Goal: Transaction & Acquisition: Purchase product/service

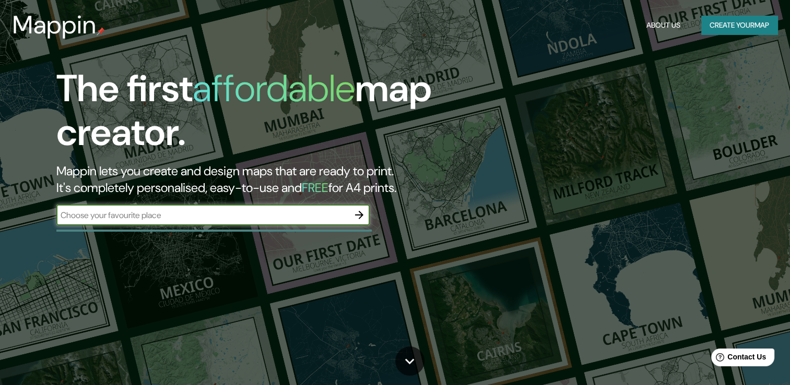
click at [251, 217] on input "text" at bounding box center [202, 215] width 292 height 12
type input "[GEOGRAPHIC_DATA]"
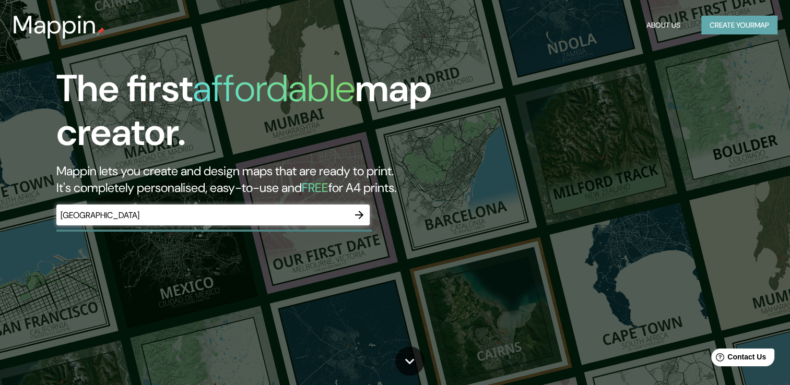
click at [733, 30] on button "Create your map" at bounding box center [739, 25] width 76 height 19
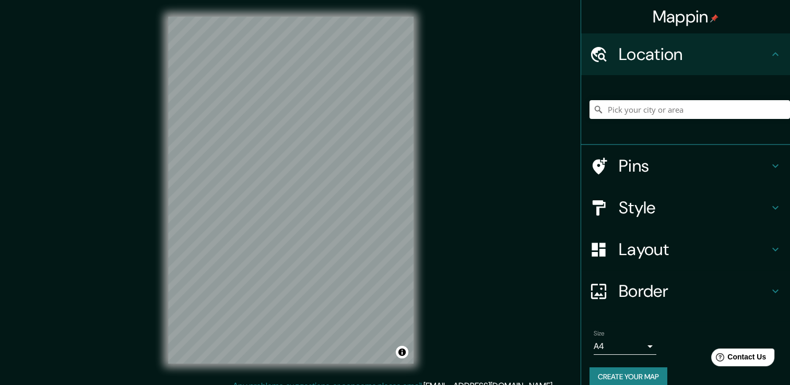
click at [517, 99] on div "Mappin Location Pins Style Layout Border Choose a border. Hint : you can make l…" at bounding box center [395, 198] width 790 height 397
click at [648, 112] on input "Pick your city or area" at bounding box center [689, 109] width 200 height 19
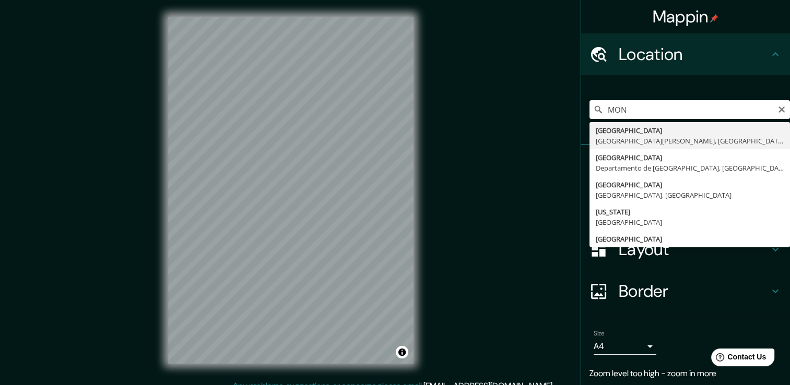
type input "[GEOGRAPHIC_DATA], [GEOGRAPHIC_DATA][PERSON_NAME], [GEOGRAPHIC_DATA]"
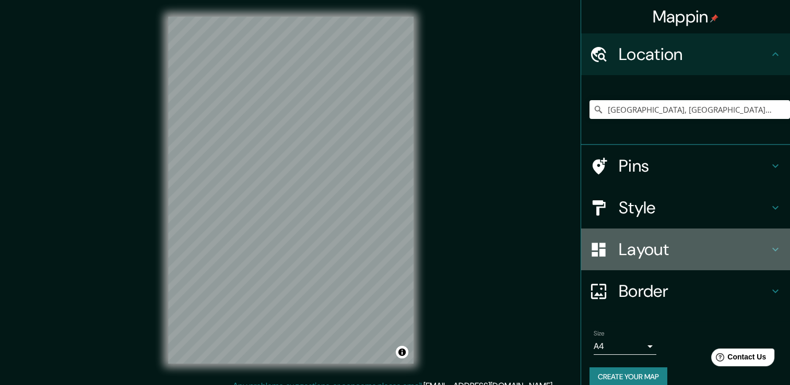
click at [719, 251] on h4 "Layout" at bounding box center [694, 249] width 150 height 21
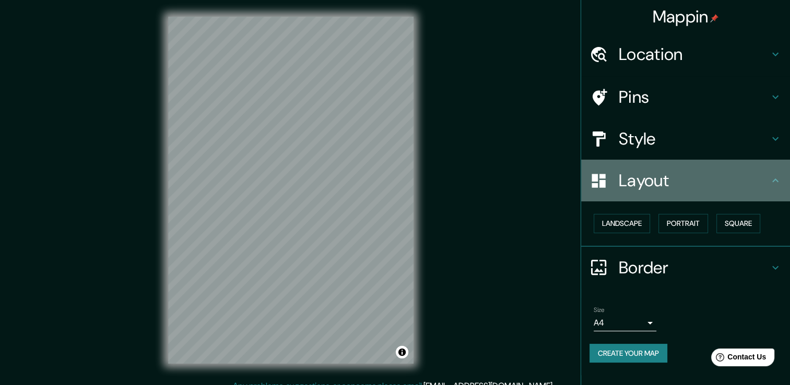
click at [712, 175] on h4 "Layout" at bounding box center [694, 180] width 150 height 21
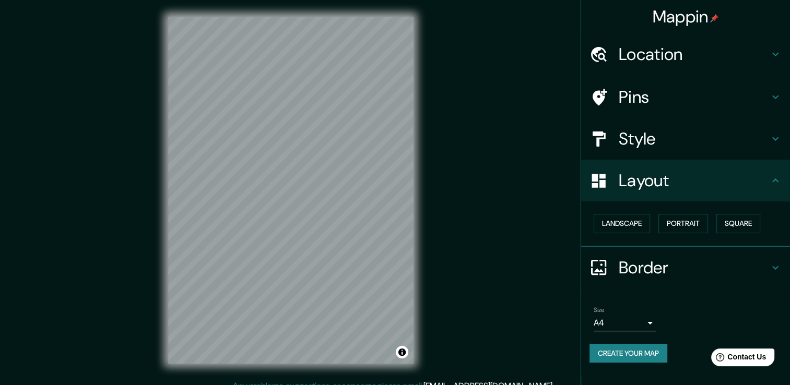
click at [704, 96] on h4 "Pins" at bounding box center [694, 97] width 150 height 21
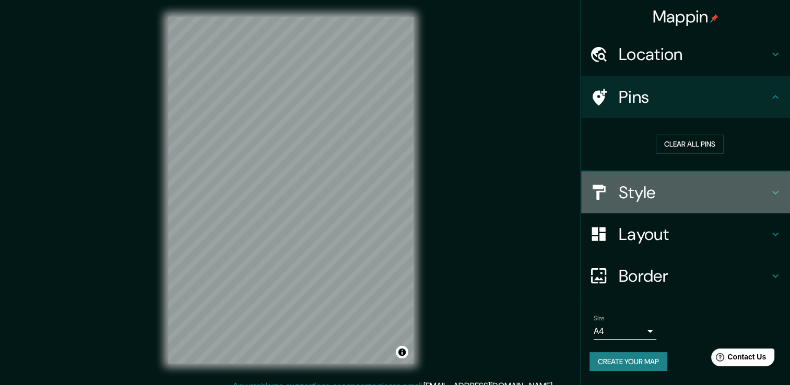
click at [705, 187] on h4 "Style" at bounding box center [694, 192] width 150 height 21
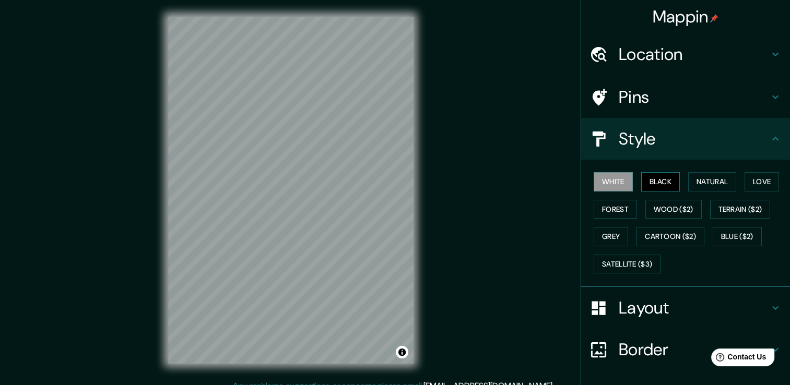
click at [641, 179] on button "Black" at bounding box center [660, 181] width 39 height 19
click at [606, 239] on button "Grey" at bounding box center [611, 236] width 34 height 19
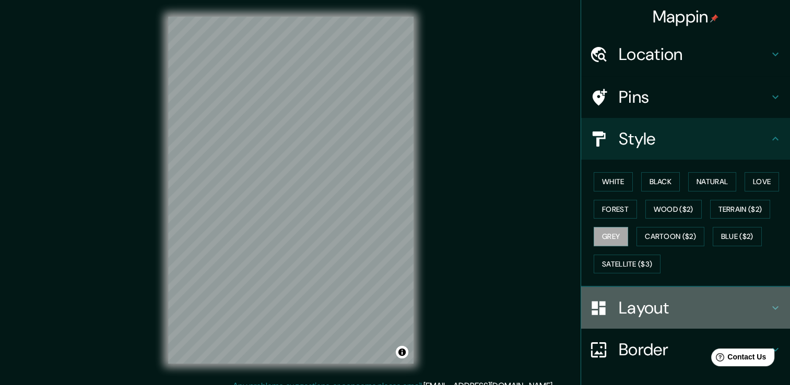
click at [636, 310] on h4 "Layout" at bounding box center [694, 308] width 150 height 21
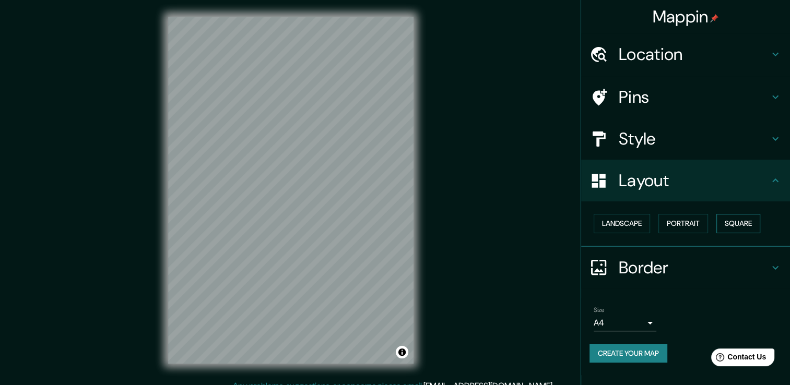
click at [741, 228] on button "Square" at bounding box center [738, 223] width 44 height 19
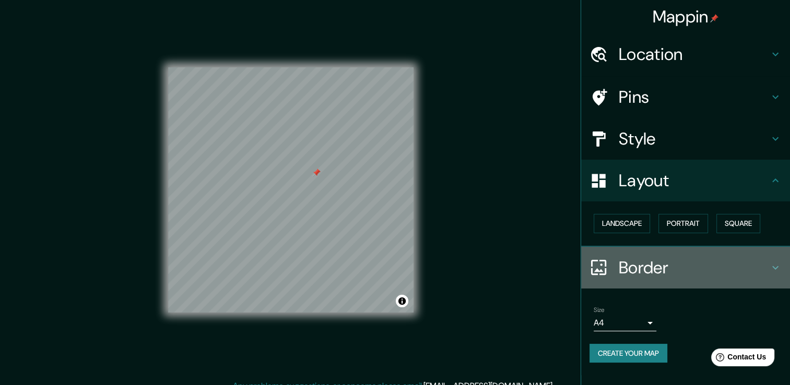
click at [650, 270] on h4 "Border" at bounding box center [694, 267] width 150 height 21
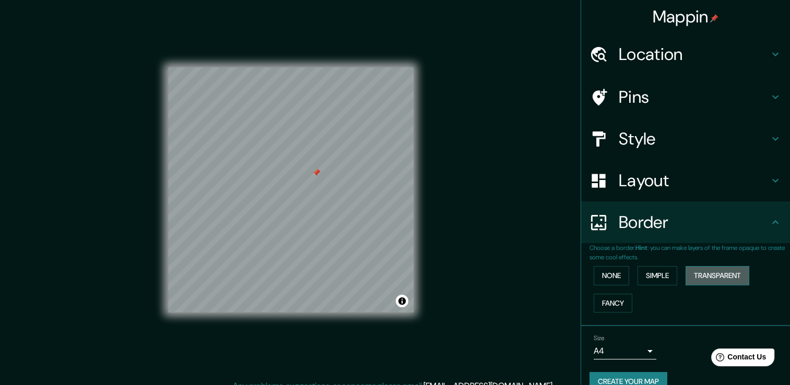
click at [693, 276] on button "Transparent" at bounding box center [717, 275] width 64 height 19
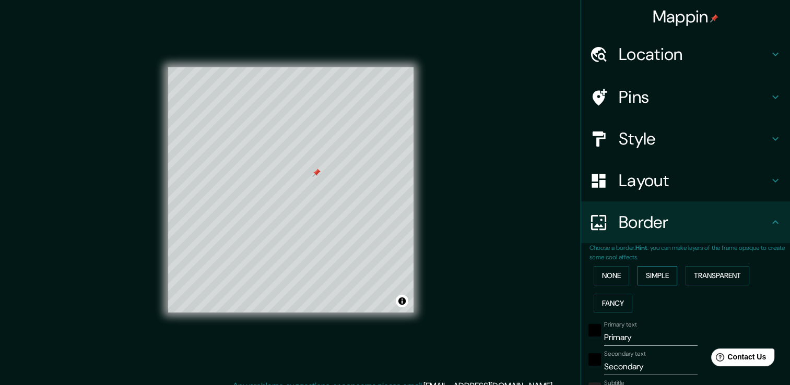
click at [668, 277] on button "Simple" at bounding box center [657, 275] width 40 height 19
click at [619, 276] on button "None" at bounding box center [611, 275] width 35 height 19
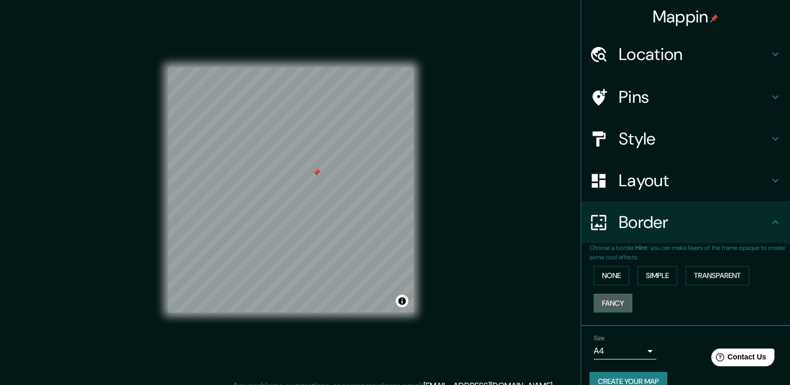
click at [616, 304] on button "Fancy" at bounding box center [613, 303] width 39 height 19
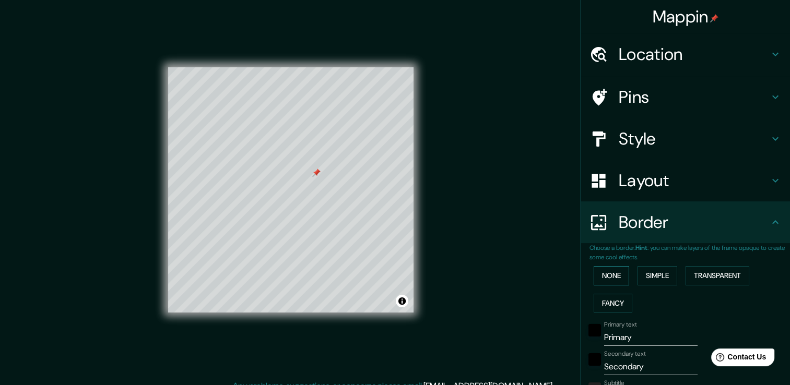
click at [614, 279] on button "None" at bounding box center [611, 275] width 35 height 19
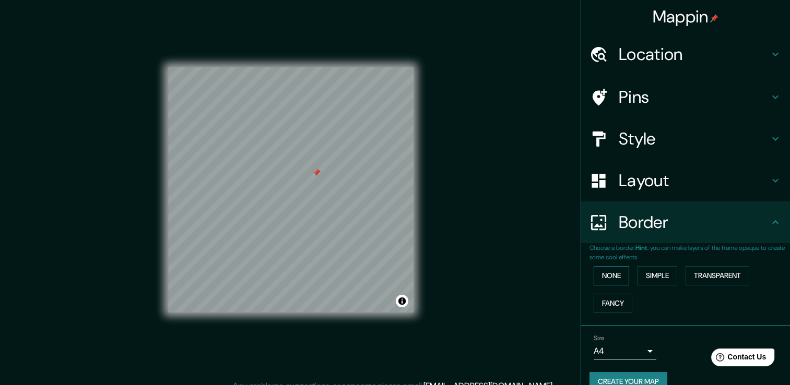
click at [614, 279] on button "None" at bounding box center [611, 275] width 35 height 19
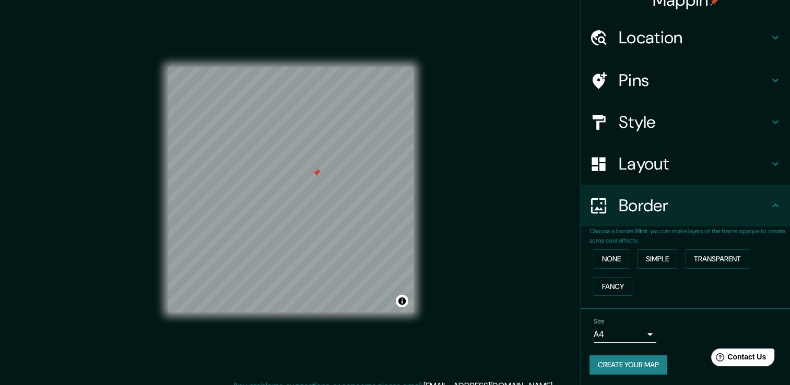
scroll to position [17, 0]
click at [639, 363] on button "Create your map" at bounding box center [628, 364] width 78 height 19
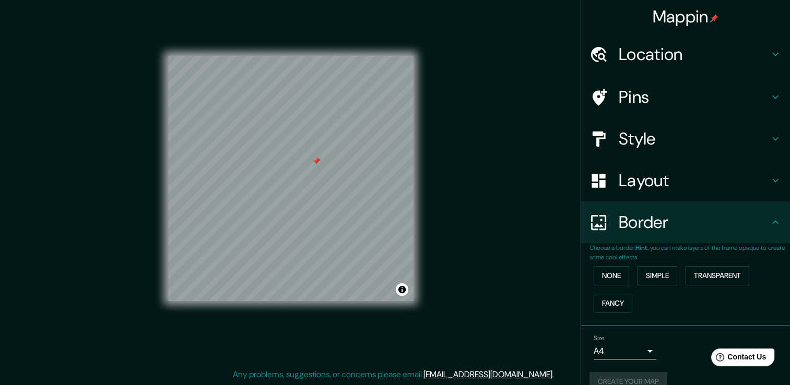
scroll to position [0, 0]
click at [624, 378] on button "Create your map" at bounding box center [628, 381] width 78 height 19
click at [679, 145] on h4 "Style" at bounding box center [694, 138] width 150 height 21
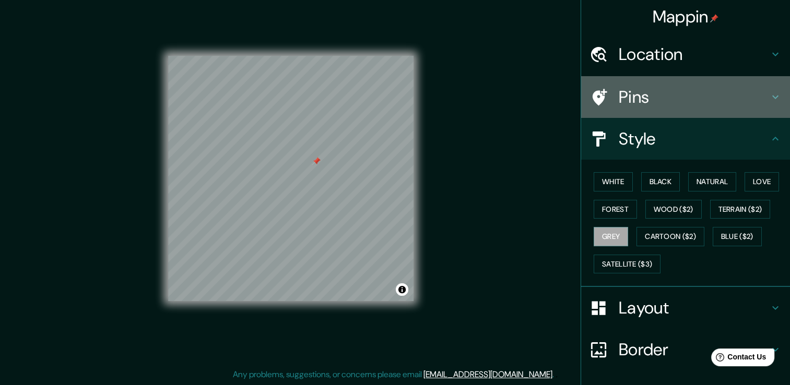
click at [680, 100] on h4 "Pins" at bounding box center [694, 97] width 150 height 21
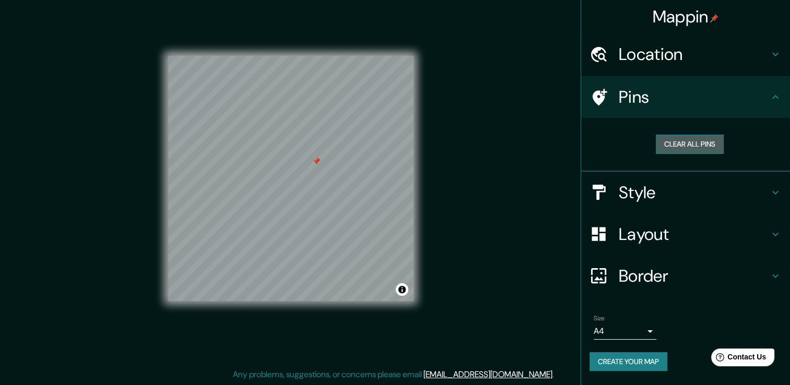
click at [674, 143] on button "Clear all pins" at bounding box center [690, 144] width 68 height 19
click at [651, 329] on body "Mappin Location [GEOGRAPHIC_DATA], [GEOGRAPHIC_DATA][PERSON_NAME], [GEOGRAPHIC_…" at bounding box center [395, 181] width 790 height 385
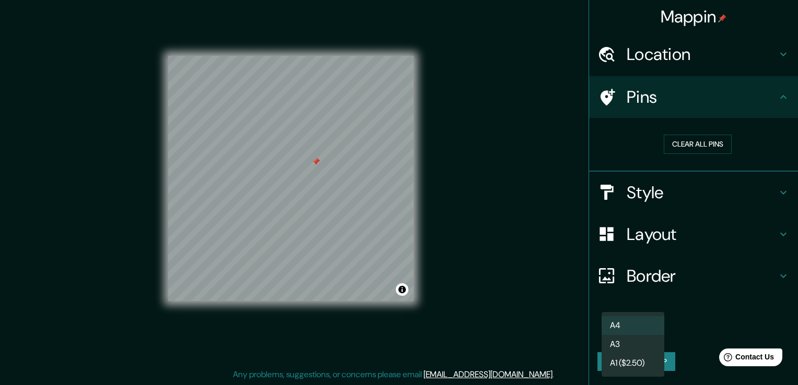
click at [643, 330] on li "A4" at bounding box center [632, 325] width 63 height 19
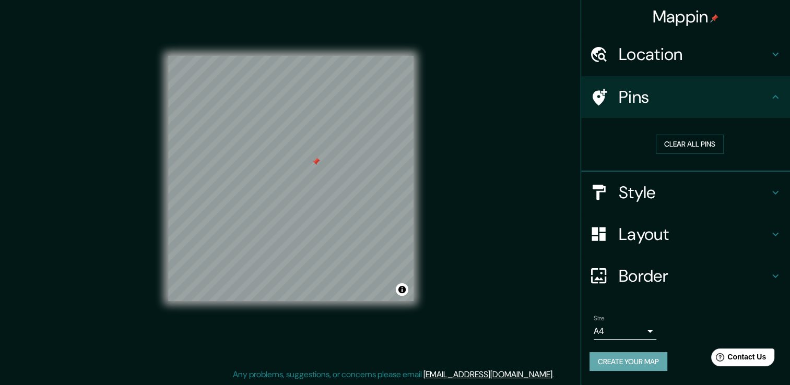
click at [640, 361] on button "Create your map" at bounding box center [628, 361] width 78 height 19
click at [769, 66] on div "Location" at bounding box center [685, 54] width 209 height 42
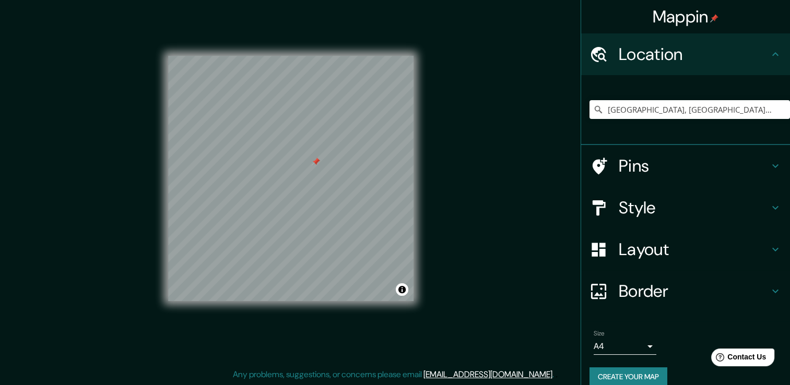
click at [769, 66] on div "Location" at bounding box center [685, 54] width 209 height 42
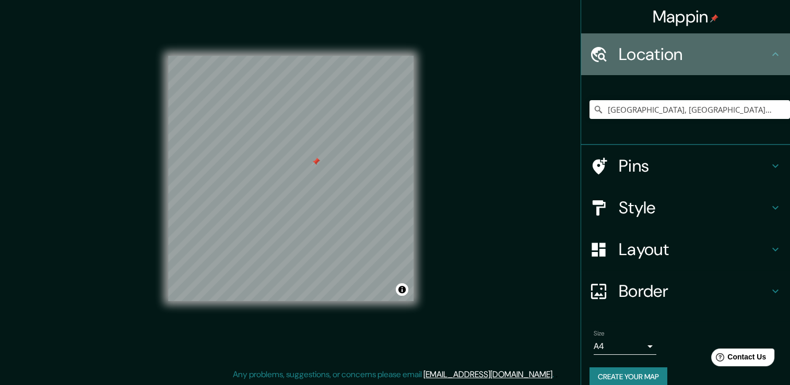
click at [769, 53] on icon at bounding box center [775, 54] width 13 height 13
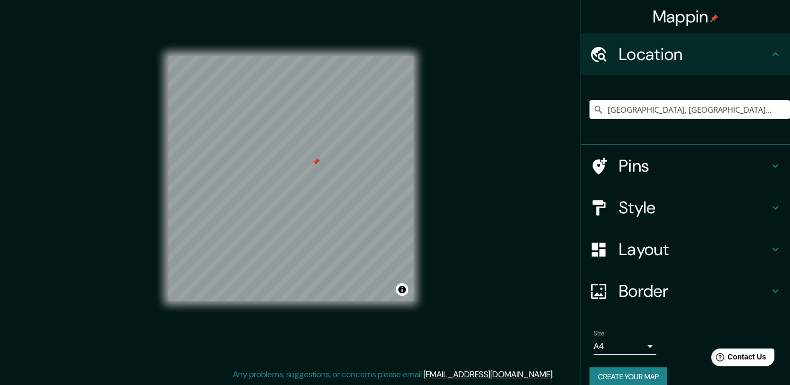
click at [683, 209] on h4 "Style" at bounding box center [694, 207] width 150 height 21
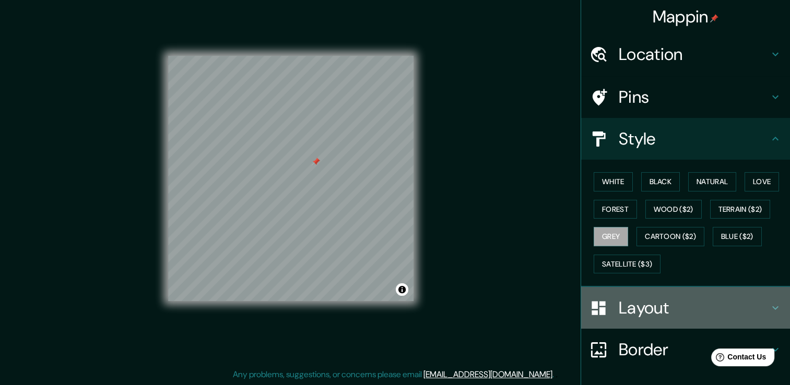
click at [719, 300] on h4 "Layout" at bounding box center [694, 308] width 150 height 21
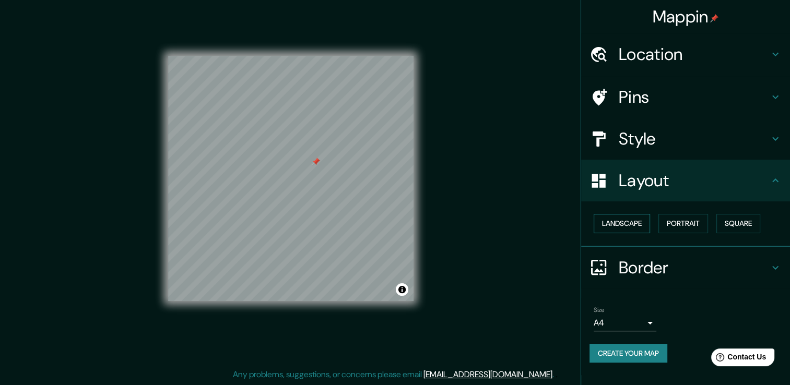
click at [642, 227] on button "Landscape" at bounding box center [622, 223] width 56 height 19
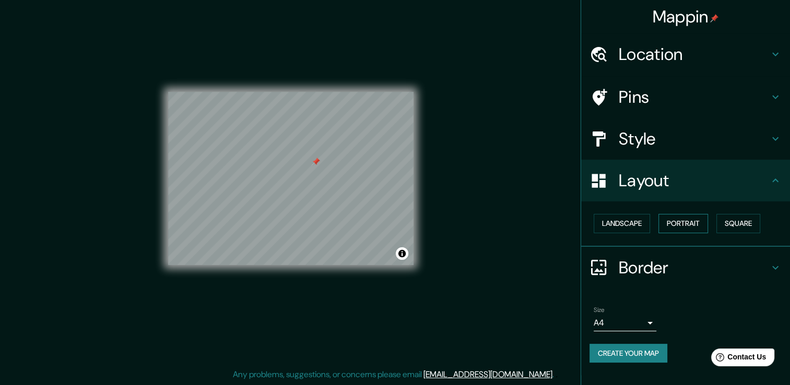
click at [690, 232] on button "Portrait" at bounding box center [683, 223] width 50 height 19
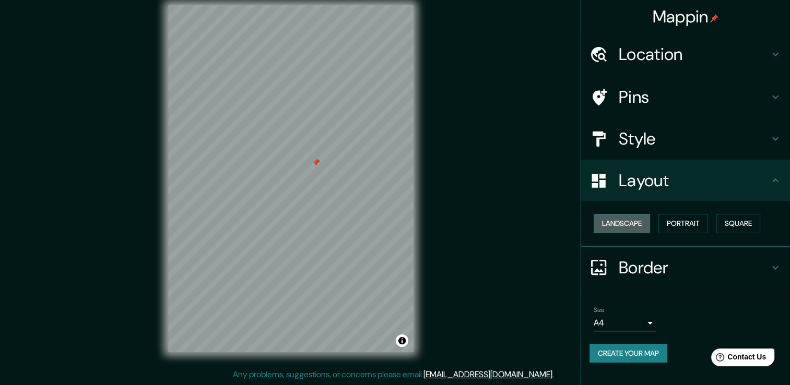
click at [636, 227] on button "Landscape" at bounding box center [622, 223] width 56 height 19
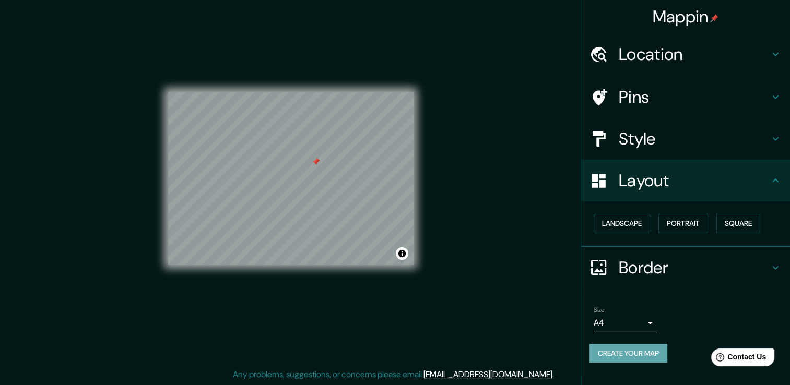
click at [633, 352] on button "Create your map" at bounding box center [628, 353] width 78 height 19
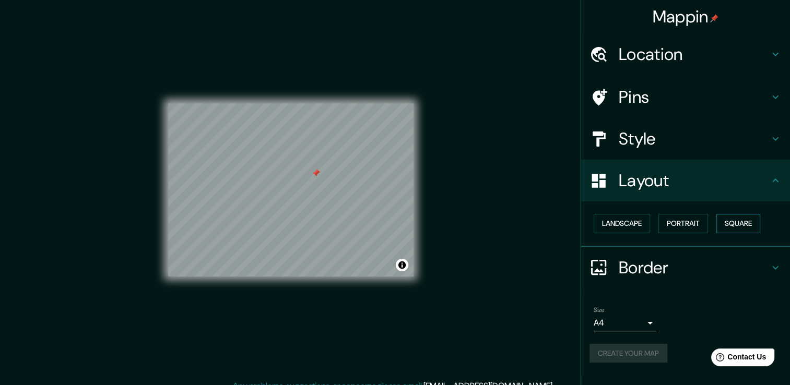
click at [734, 217] on button "Square" at bounding box center [738, 223] width 44 height 19
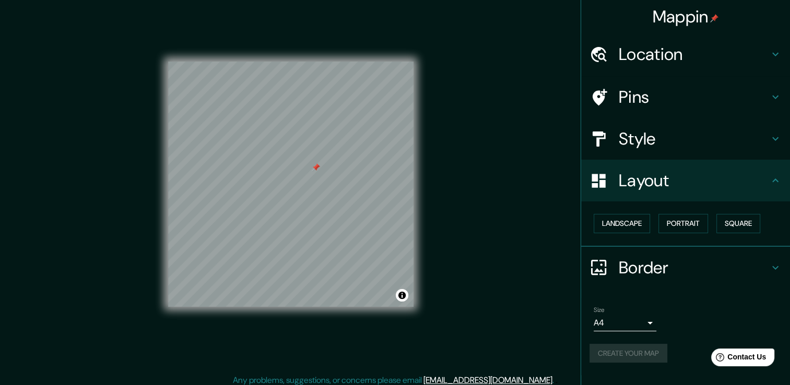
scroll to position [11, 0]
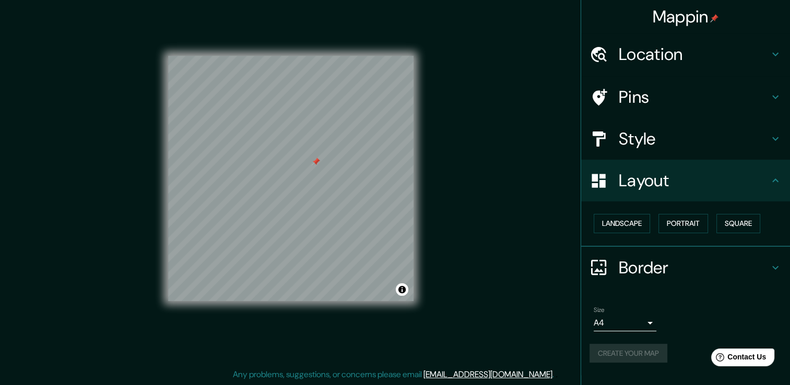
click at [651, 325] on body "Mappin Location [GEOGRAPHIC_DATA], [GEOGRAPHIC_DATA][PERSON_NAME], [GEOGRAPHIC_…" at bounding box center [395, 181] width 790 height 385
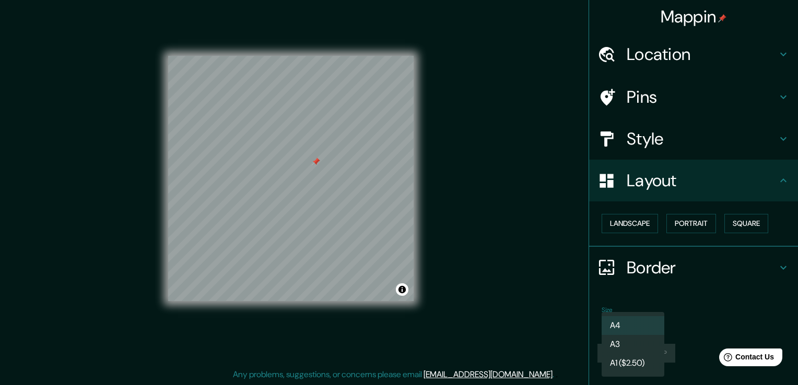
click at [630, 340] on li "A3" at bounding box center [632, 344] width 63 height 19
type input "a4"
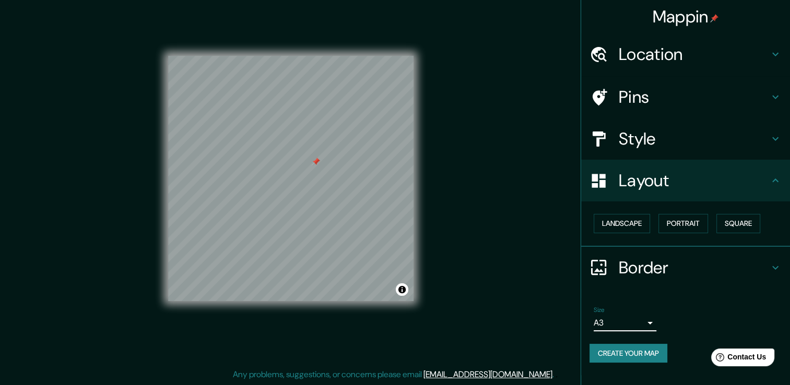
click at [650, 356] on button "Create your map" at bounding box center [628, 353] width 78 height 19
click at [359, 199] on div at bounding box center [359, 199] width 8 height 8
